Goal: Find specific page/section: Find specific page/section

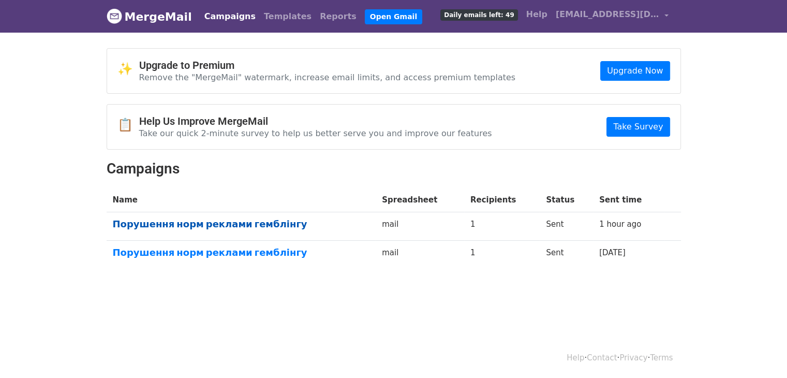
click at [208, 220] on link "Порушення норм реклами гемблінгу" at bounding box center [241, 223] width 257 height 11
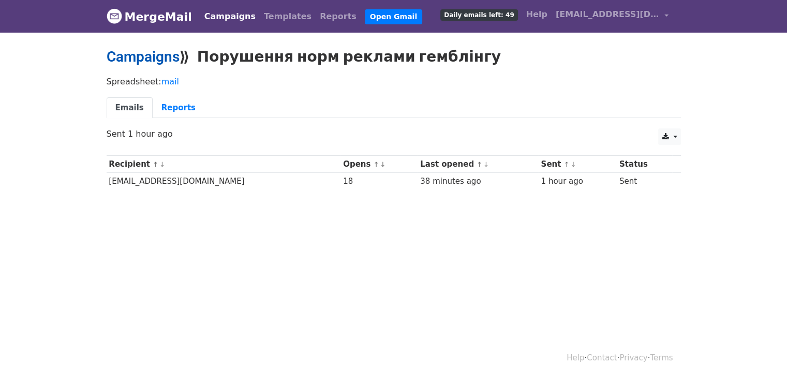
click at [134, 56] on link "Campaigns" at bounding box center [143, 56] width 73 height 17
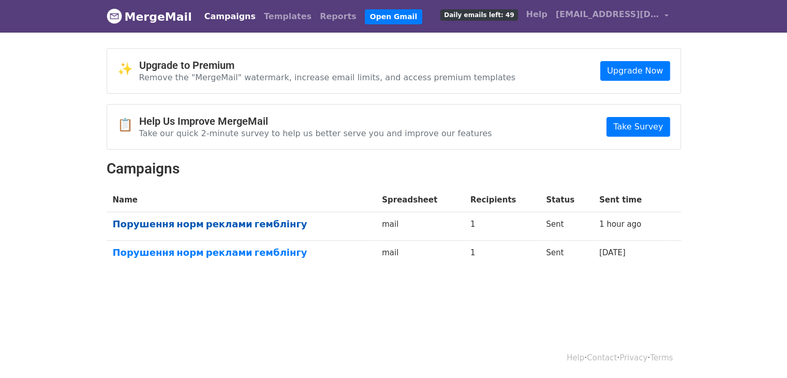
click at [171, 227] on link "Порушення норм реклами гемблінгу" at bounding box center [241, 223] width 257 height 11
